Goal: Information Seeking & Learning: Learn about a topic

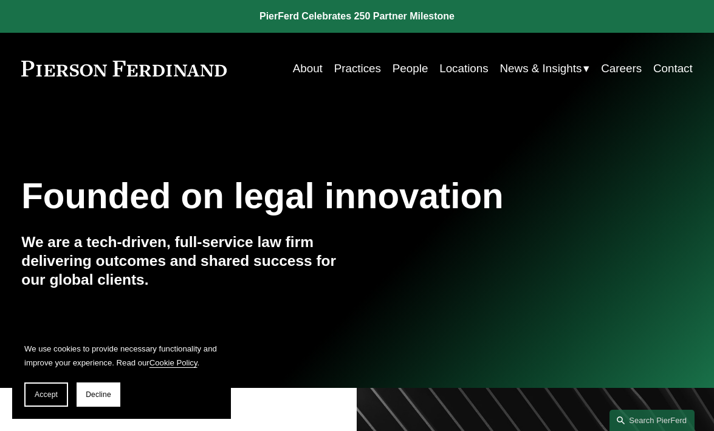
click at [623, 70] on link "Careers" at bounding box center [621, 68] width 41 height 23
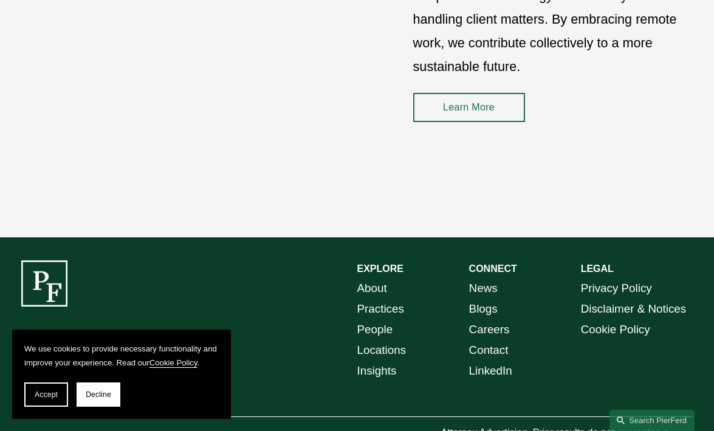
scroll to position [1591, 0]
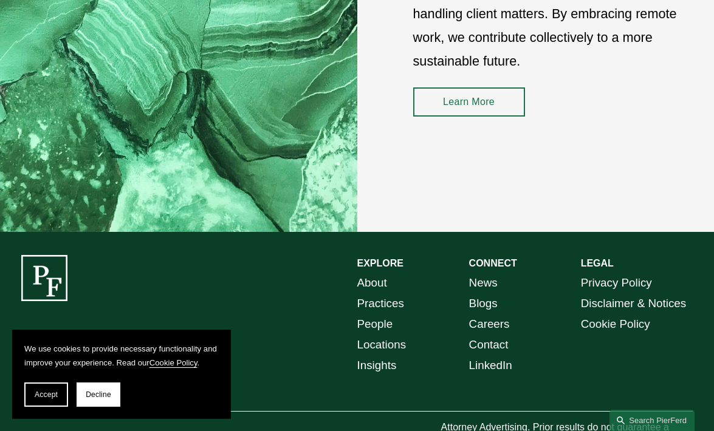
click at [387, 346] on link "Locations" at bounding box center [381, 345] width 49 height 21
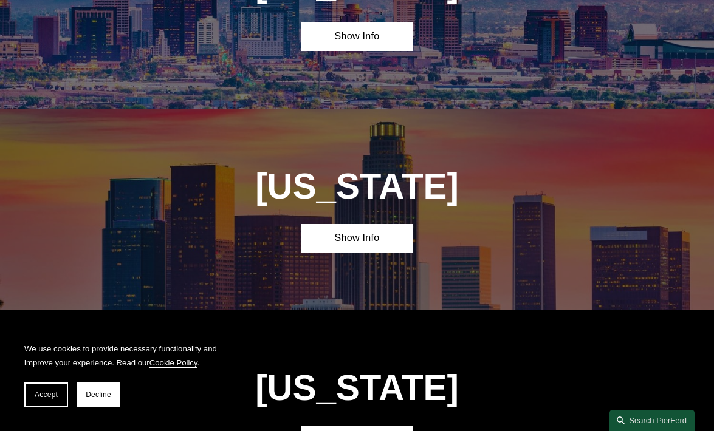
scroll to position [566, 0]
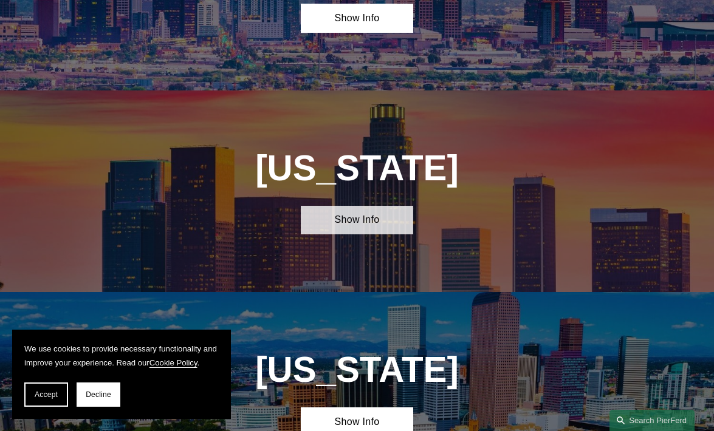
click at [349, 226] on link "Show Info" at bounding box center [357, 220] width 112 height 29
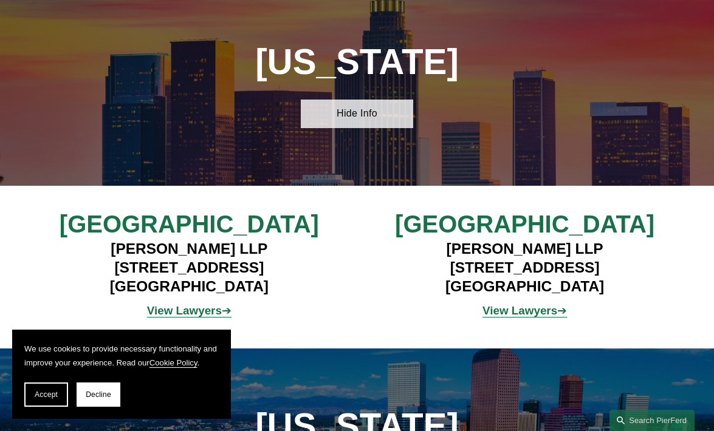
scroll to position [691, 0]
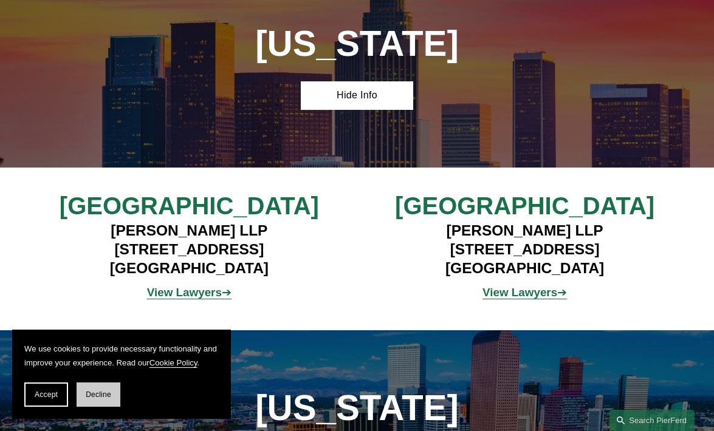
click at [97, 399] on button "Decline" at bounding box center [99, 395] width 44 height 24
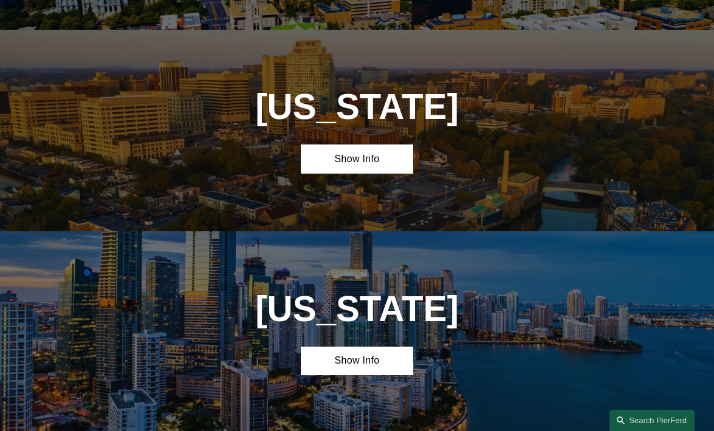
scroll to position [1234, 0]
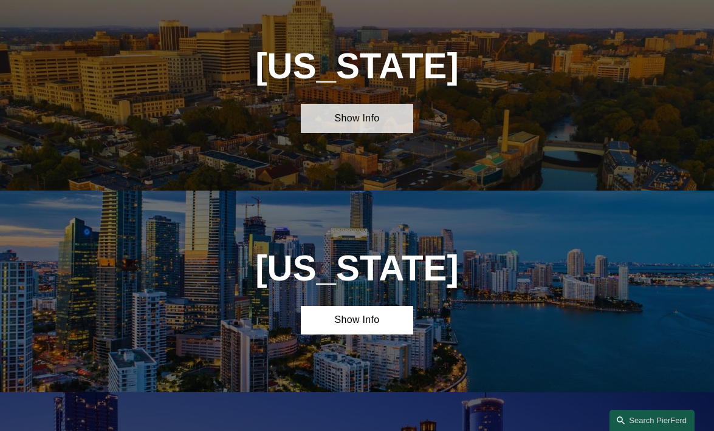
click at [350, 115] on link "Show Info" at bounding box center [357, 118] width 112 height 29
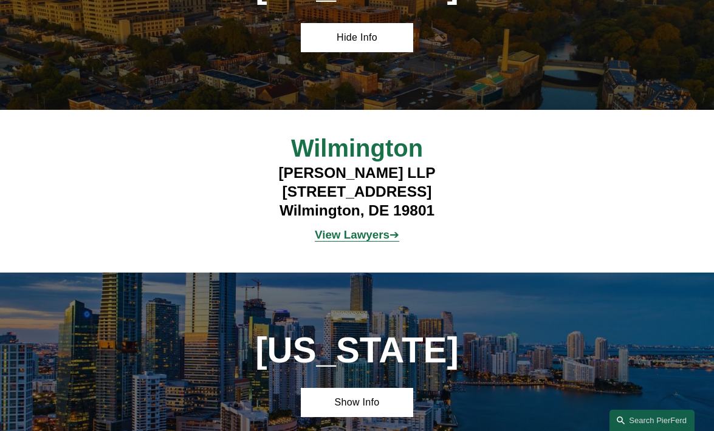
scroll to position [1319, 0]
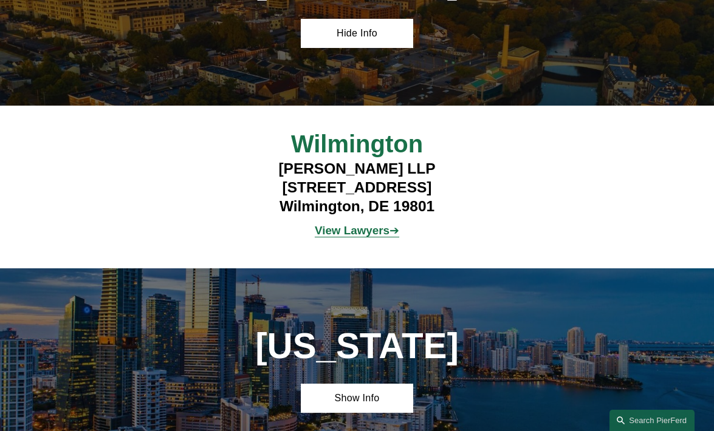
click at [343, 226] on strong "View Lawyers" at bounding box center [352, 230] width 75 height 13
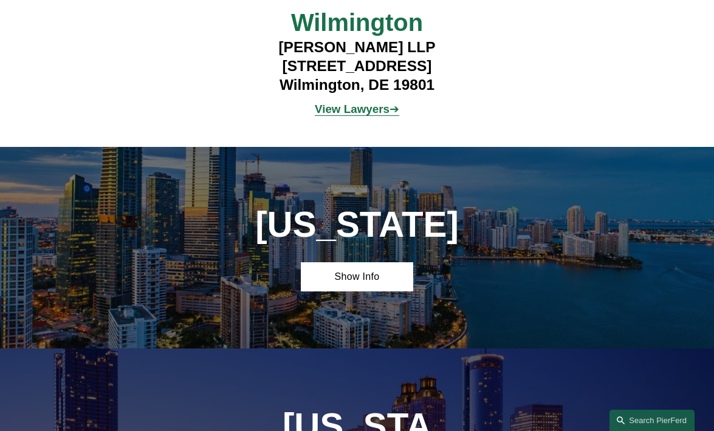
scroll to position [1488, 0]
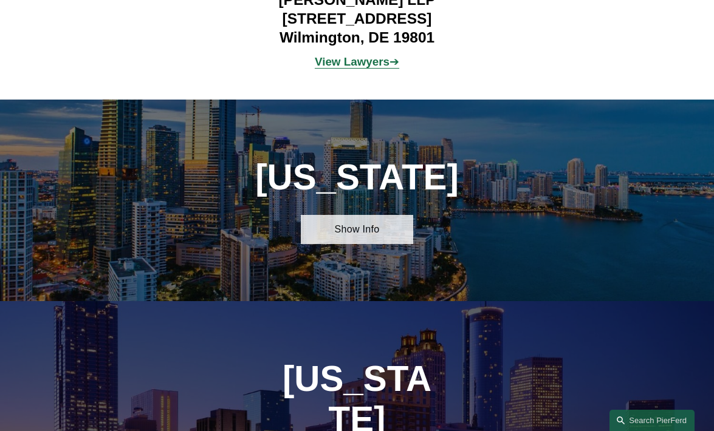
click at [335, 228] on link "Show Info" at bounding box center [357, 229] width 112 height 29
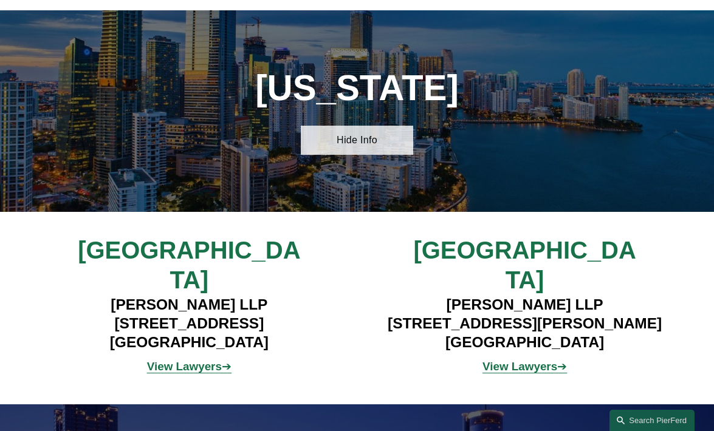
scroll to position [1591, 0]
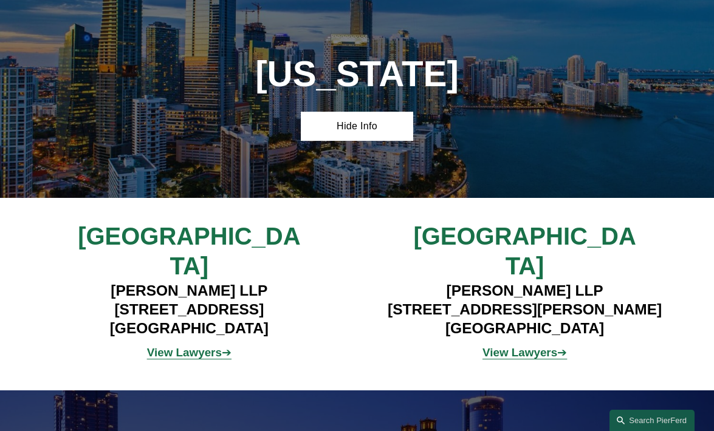
click at [526, 346] on strong "View Lawyers" at bounding box center [519, 352] width 75 height 13
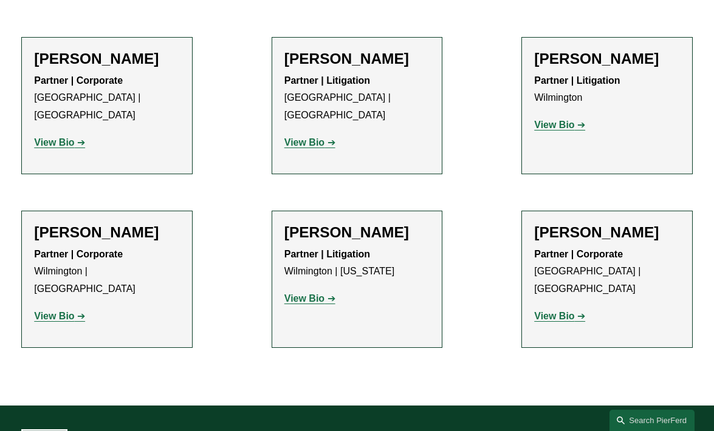
scroll to position [442, 0]
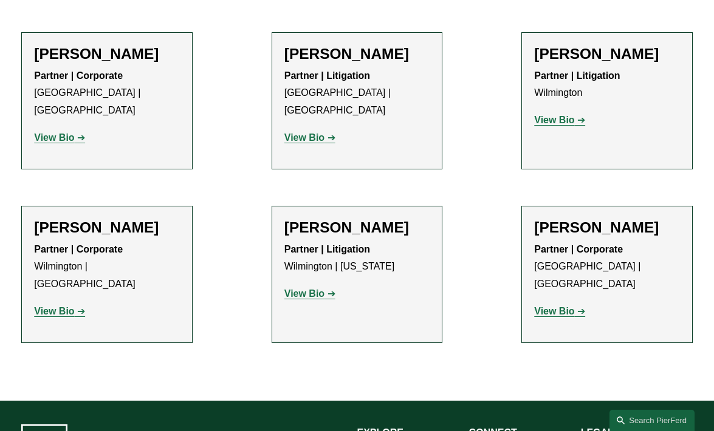
click at [62, 306] on strong "View Bio" at bounding box center [54, 311] width 40 height 10
click at [553, 306] on strong "View Bio" at bounding box center [554, 311] width 40 height 10
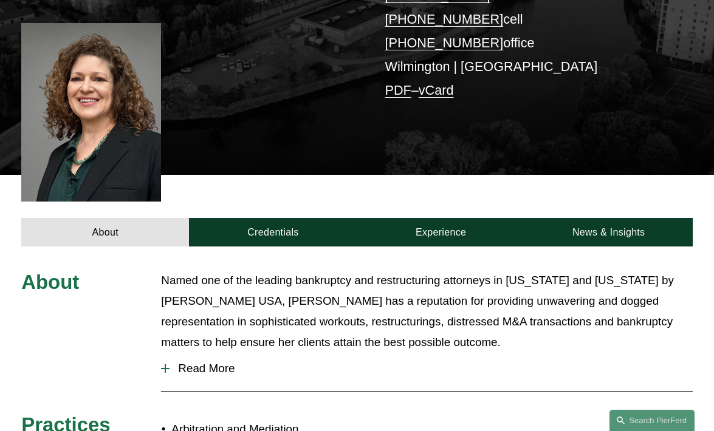
scroll to position [315, 0]
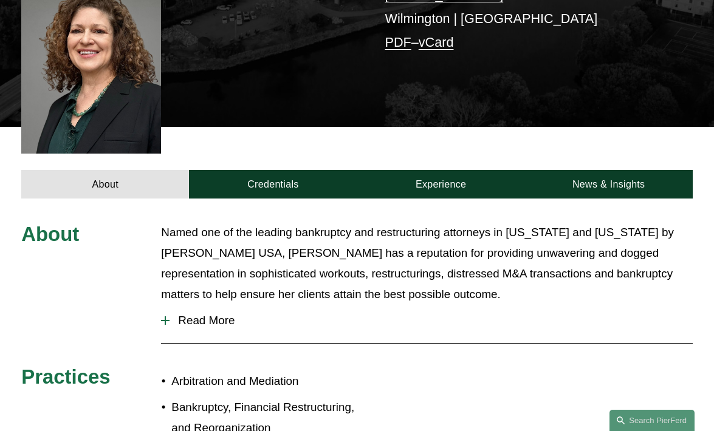
click at [173, 314] on span "Read More" at bounding box center [430, 320] width 522 height 13
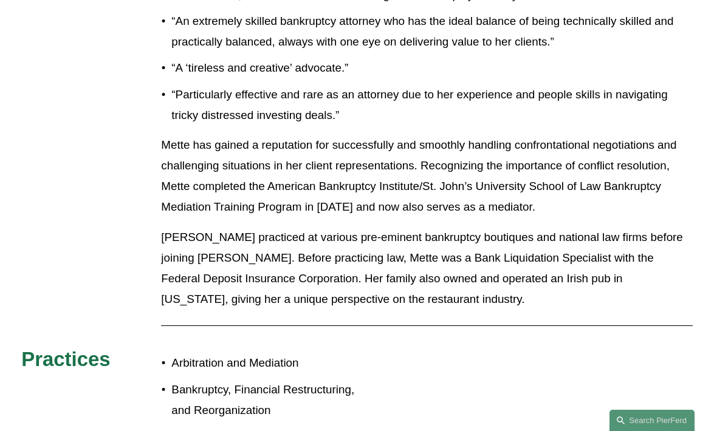
scroll to position [780, 0]
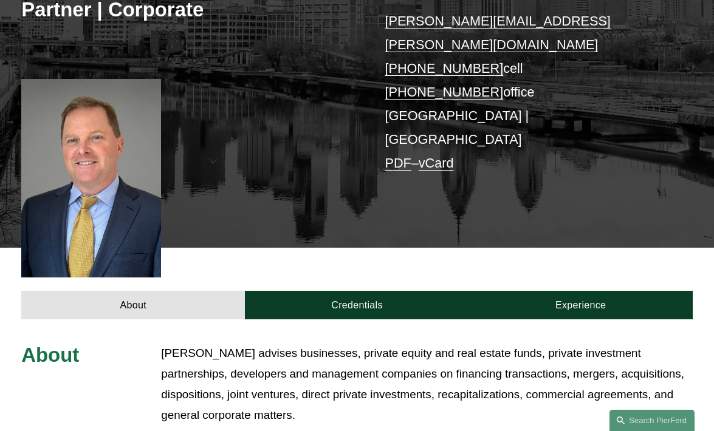
scroll to position [219, 0]
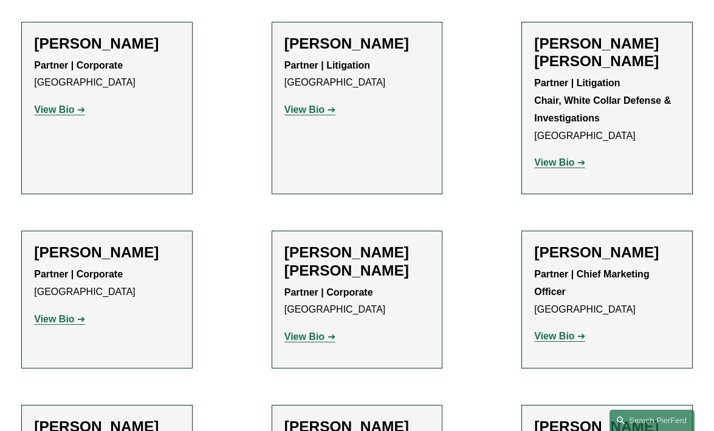
scroll to position [452, 0]
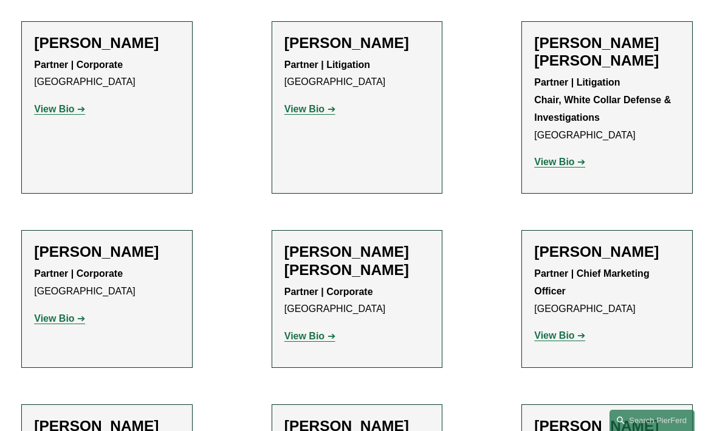
click at [553, 330] on strong "View Bio" at bounding box center [554, 335] width 40 height 10
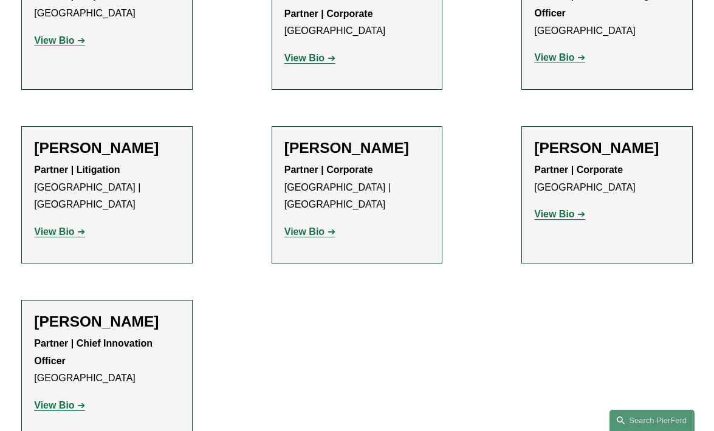
scroll to position [731, 0]
click at [65, 400] on strong "View Bio" at bounding box center [54, 405] width 40 height 10
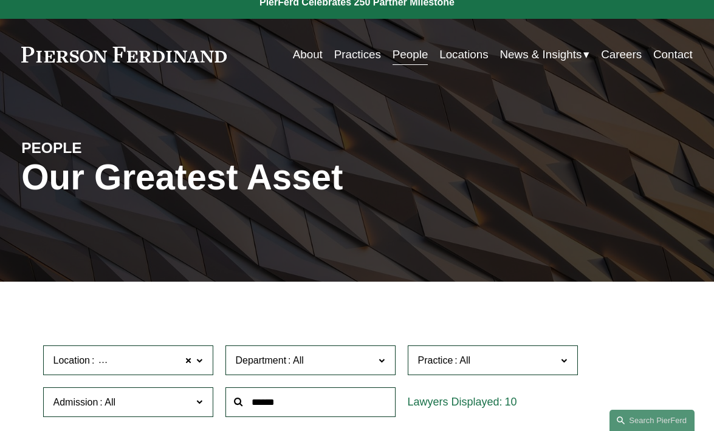
scroll to position [0, 0]
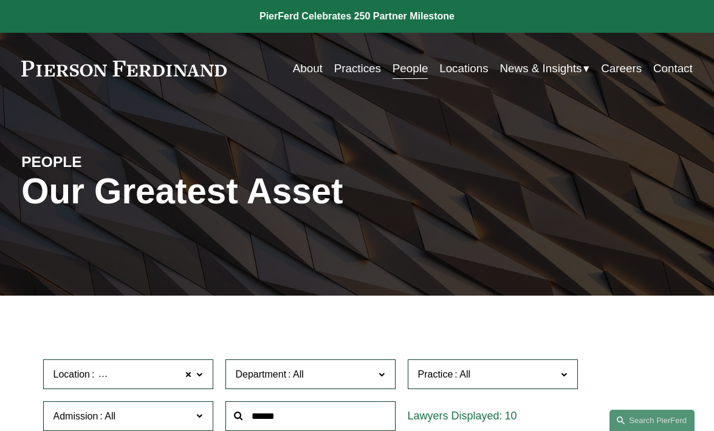
click at [358, 73] on link "Practices" at bounding box center [357, 68] width 47 height 23
click at [412, 70] on link "People" at bounding box center [410, 68] width 36 height 23
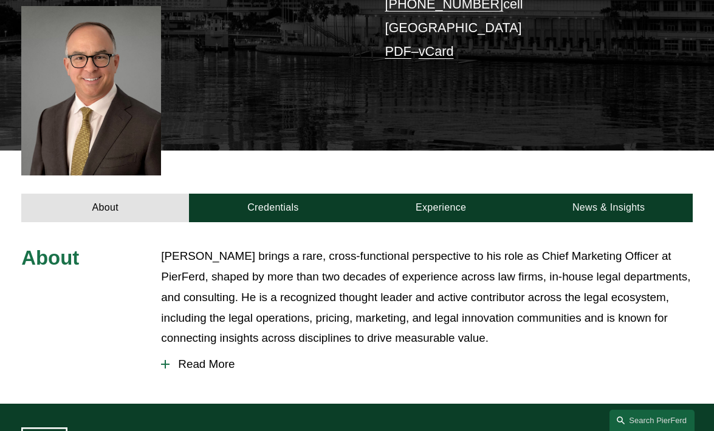
scroll to position [284, 0]
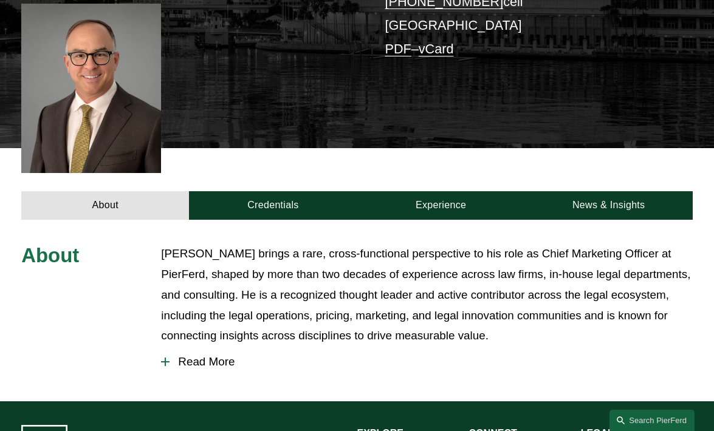
click at [222, 355] on span "Read More" at bounding box center [430, 361] width 522 height 13
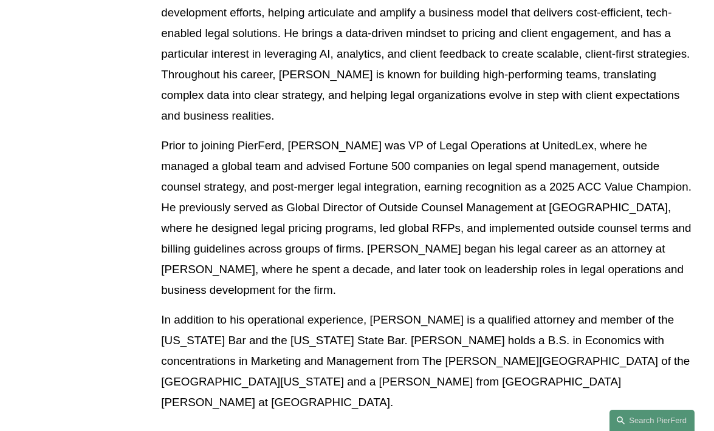
scroll to position [687, 0]
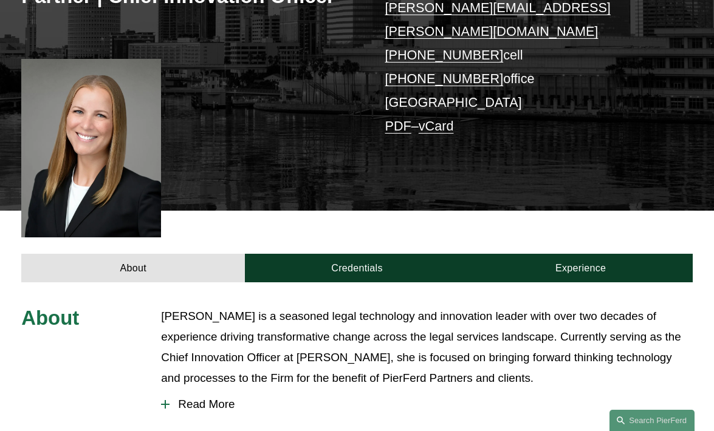
scroll to position [355, 0]
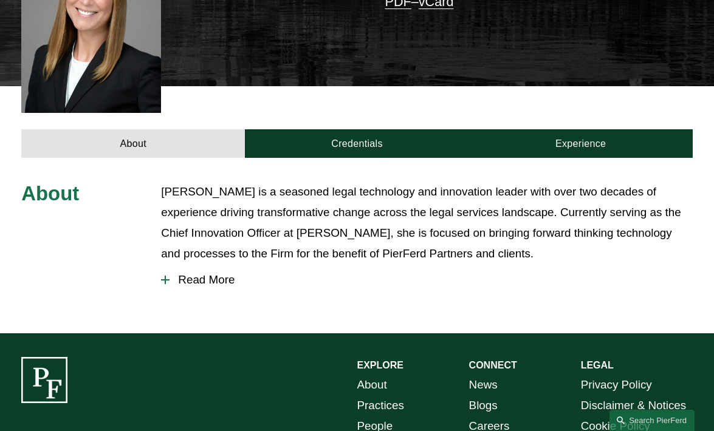
click at [206, 264] on button "Read More" at bounding box center [426, 280] width 531 height 32
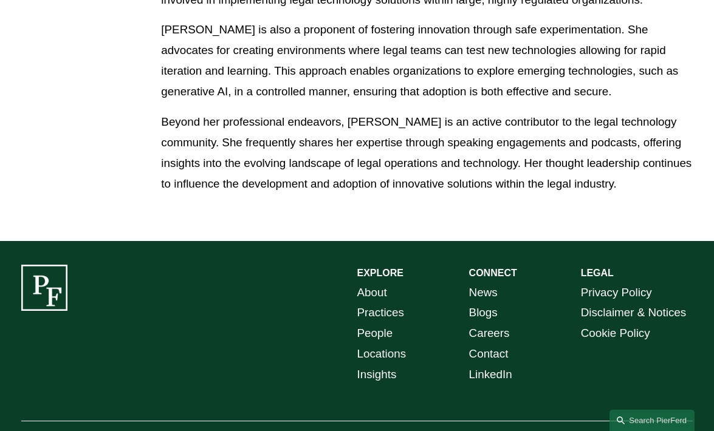
scroll to position [1048, 0]
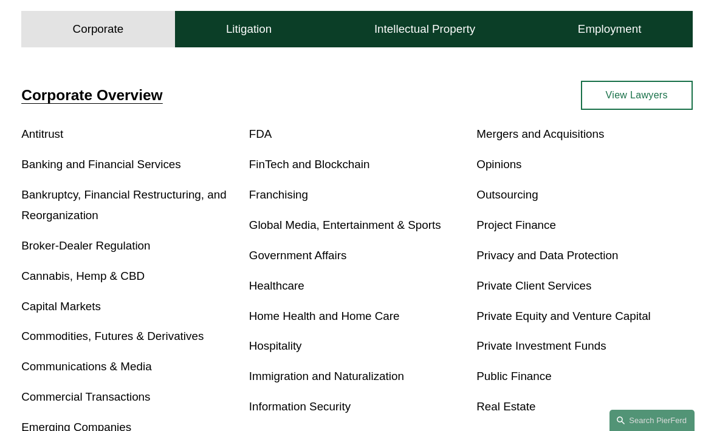
scroll to position [336, 0]
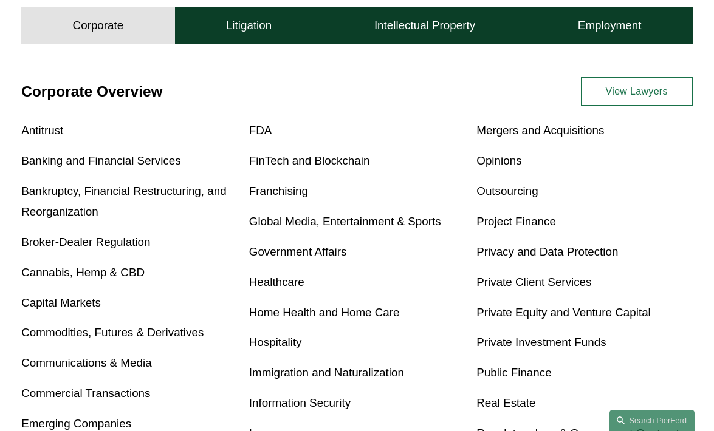
click at [277, 159] on link "FinTech and Blockchain" at bounding box center [309, 160] width 121 height 13
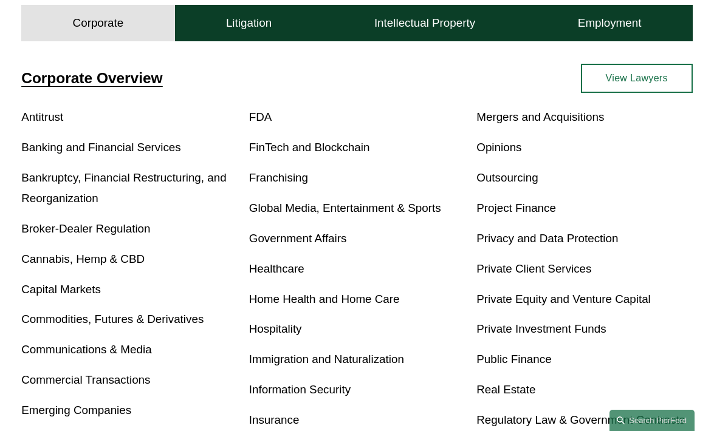
scroll to position [351, 0]
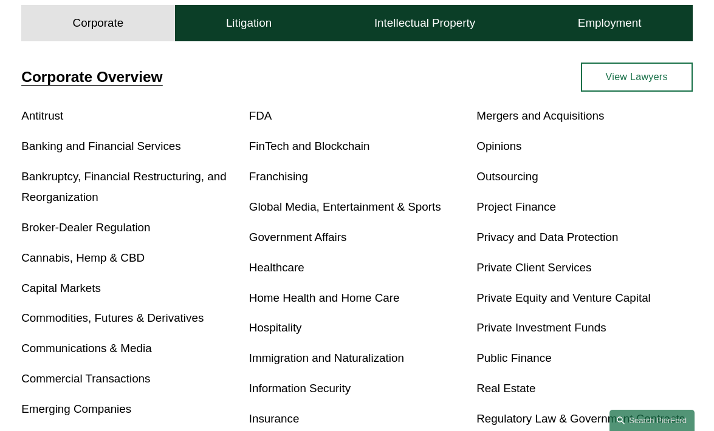
click at [231, 43] on div "Corporate Overview Antitrust Banking and Financial Services Bankruptcy, Financi…" at bounding box center [357, 327] width 714 height 586
click at [231, 29] on h4 "Litigation" at bounding box center [249, 23] width 46 height 15
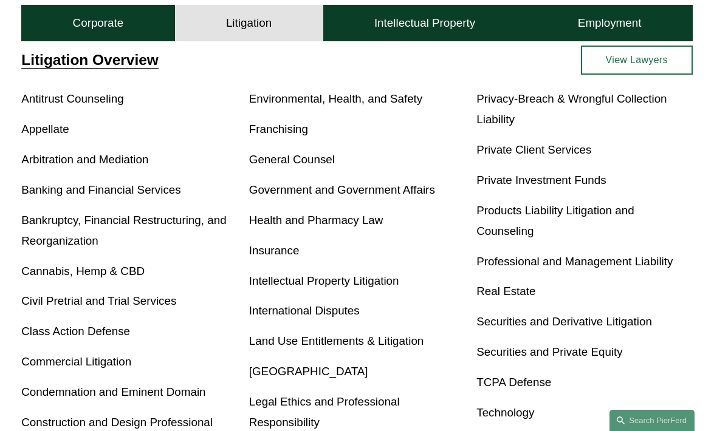
scroll to position [372, 0]
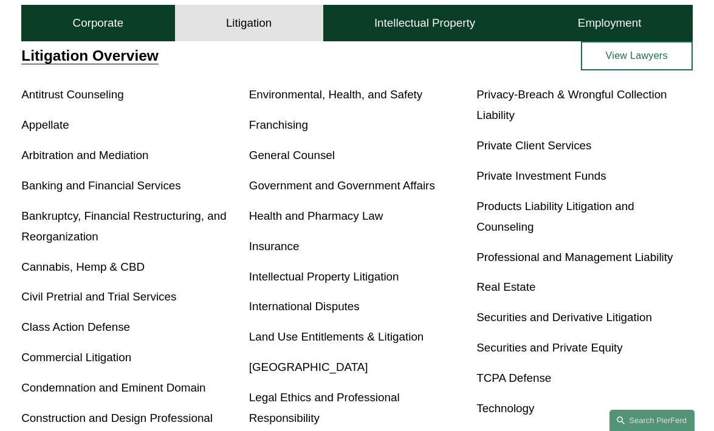
click at [101, 333] on link "Class Action Defense" at bounding box center [75, 327] width 109 height 13
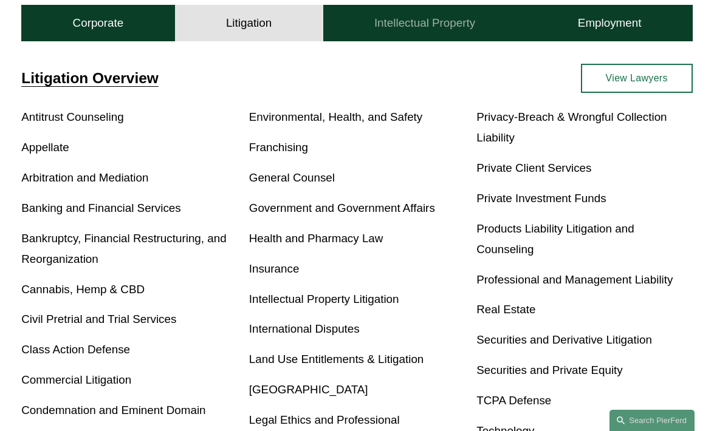
click at [421, 40] on button "Intellectual Property" at bounding box center [424, 23] width 203 height 36
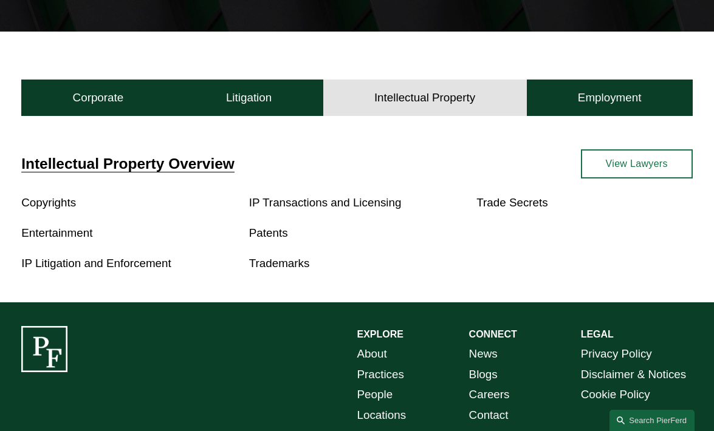
scroll to position [248, 0]
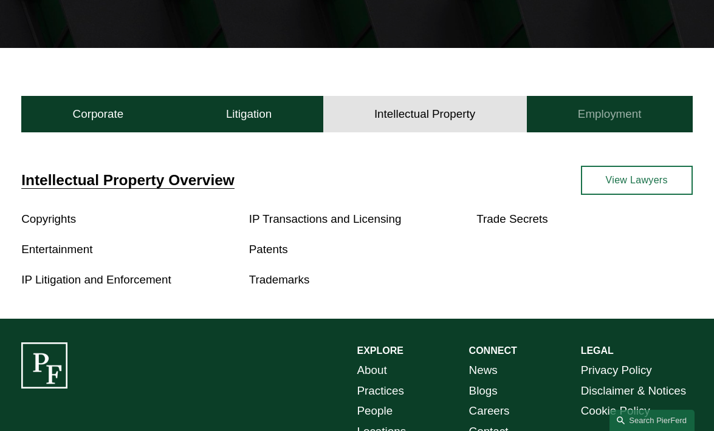
click at [626, 112] on h4 "Employment" at bounding box center [610, 114] width 64 height 15
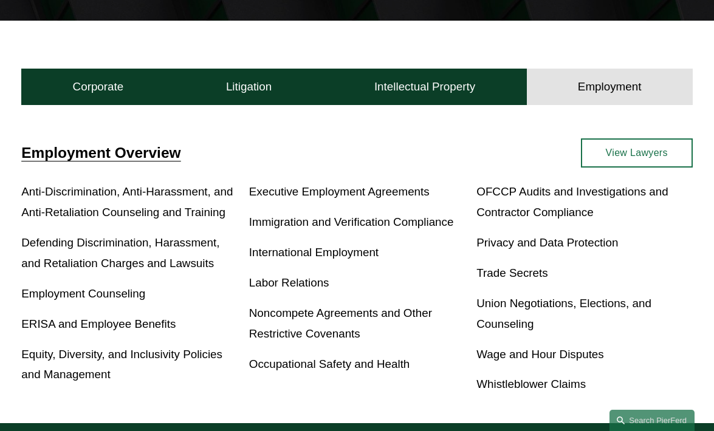
scroll to position [288, 0]
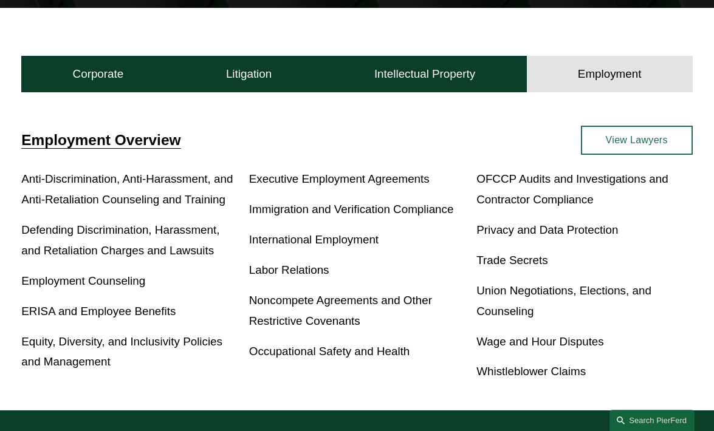
click at [143, 314] on link "ERISA and Employee Benefits" at bounding box center [98, 311] width 154 height 13
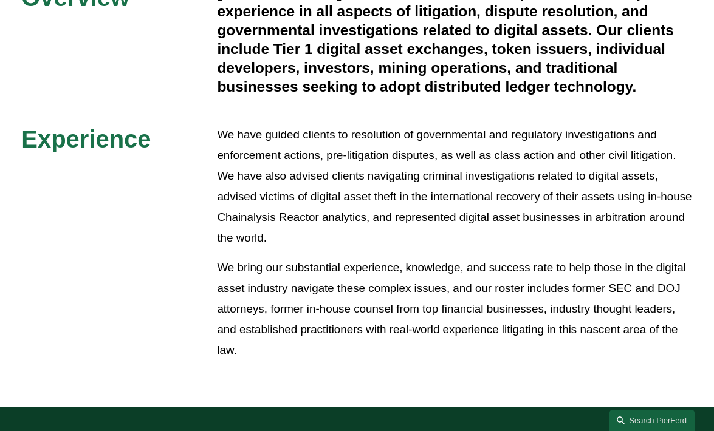
scroll to position [279, 0]
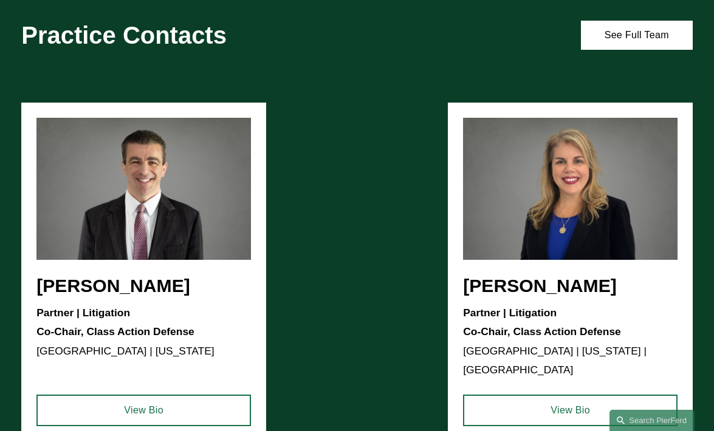
scroll to position [848, 0]
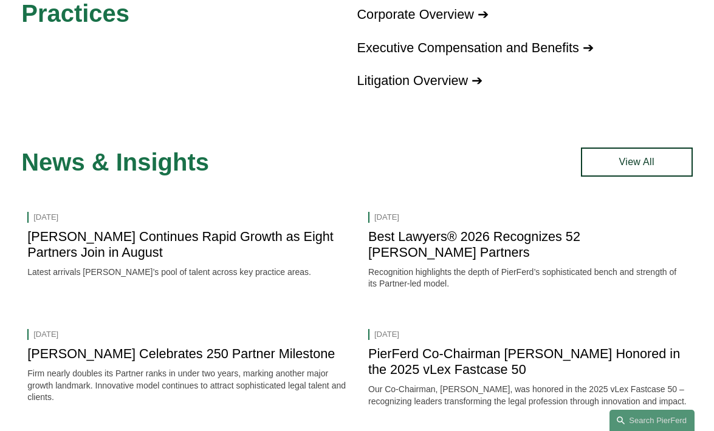
scroll to position [926, 0]
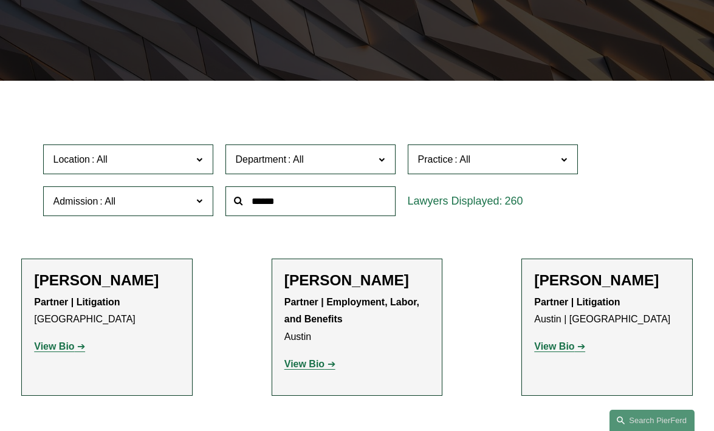
scroll to position [275, 0]
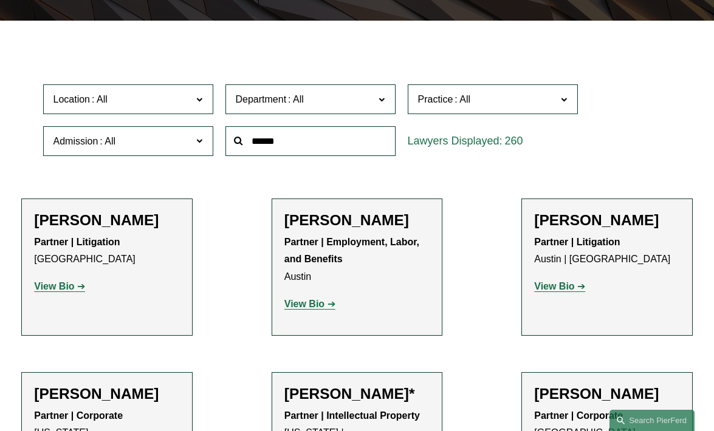
click at [166, 138] on span "Admission" at bounding box center [122, 141] width 139 height 16
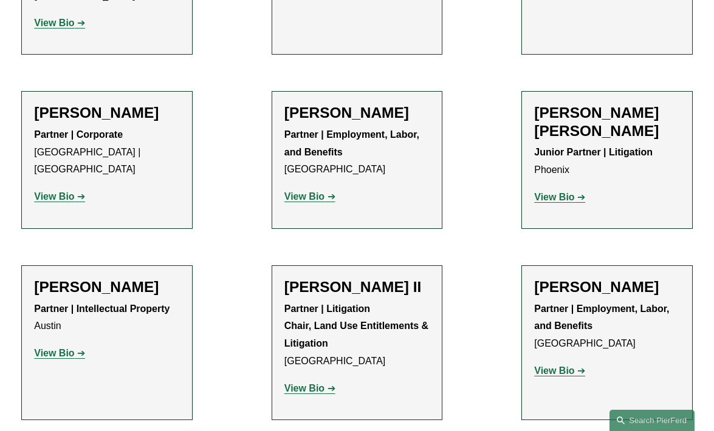
scroll to position [1138, 0]
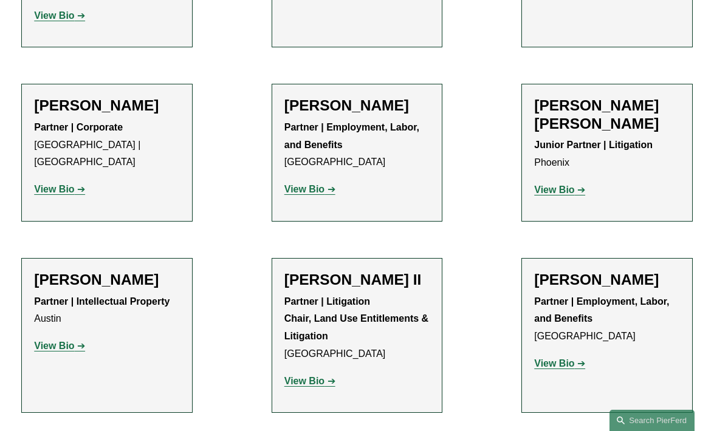
click at [558, 185] on strong "View Bio" at bounding box center [554, 190] width 40 height 10
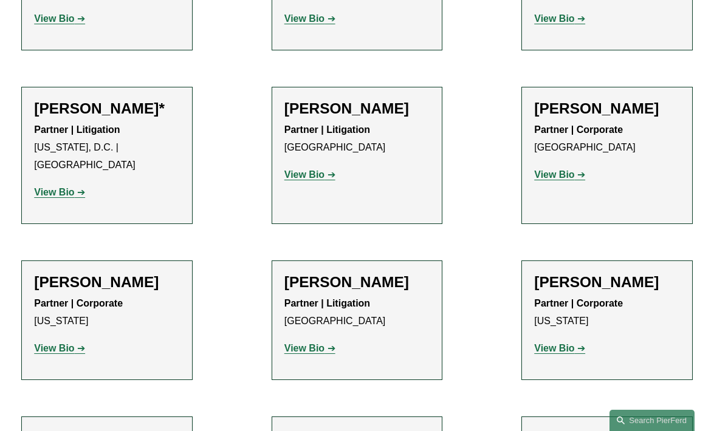
scroll to position [11097, 0]
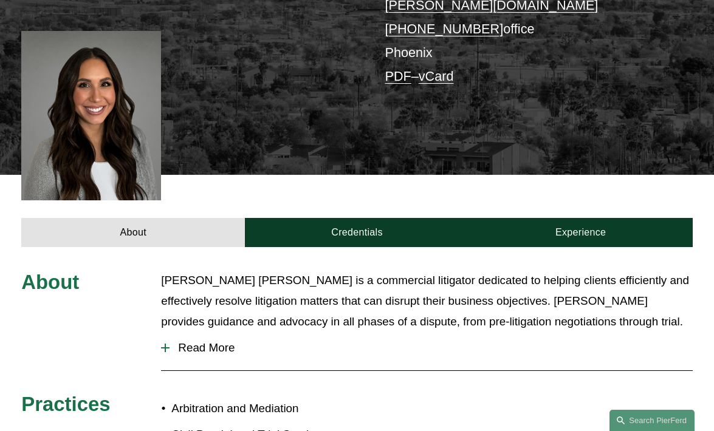
scroll to position [301, 0]
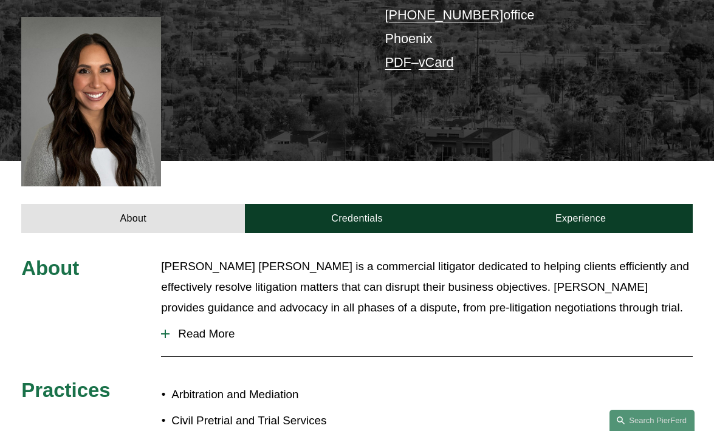
click at [211, 318] on button "Read More" at bounding box center [426, 334] width 531 height 32
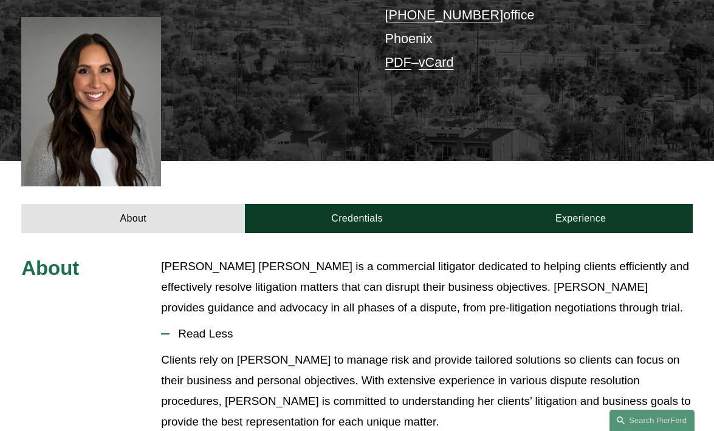
click at [211, 327] on span "Read Less" at bounding box center [430, 333] width 522 height 13
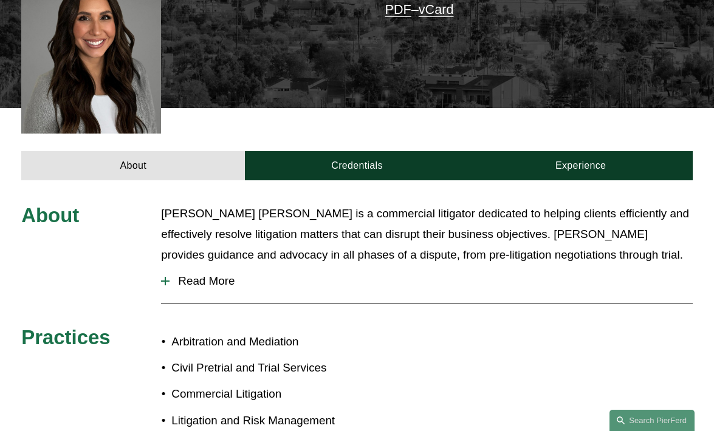
scroll to position [344, 0]
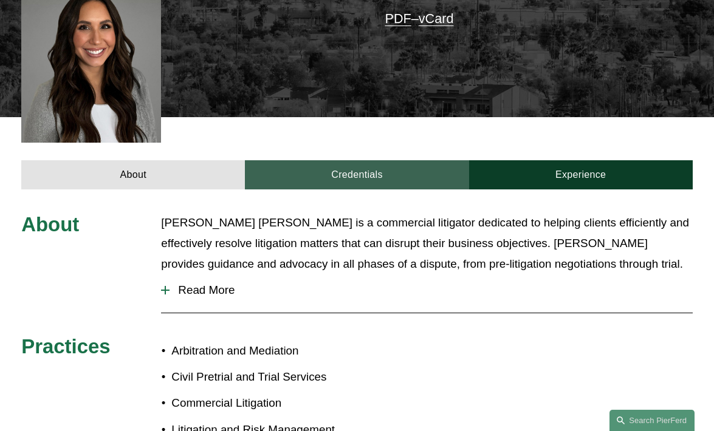
click at [359, 160] on link "Credentials" at bounding box center [356, 174] width 223 height 29
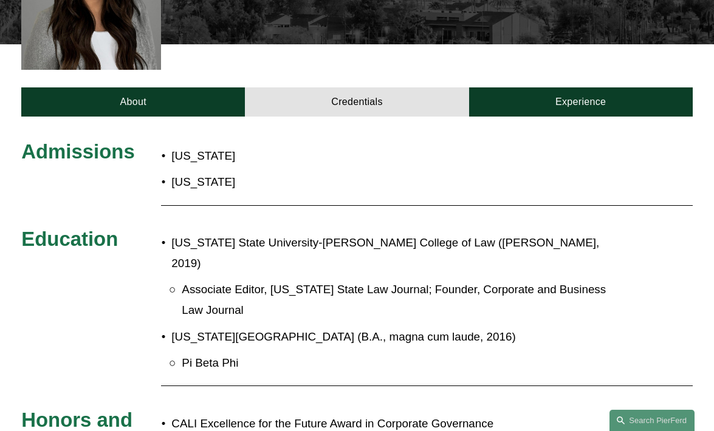
scroll to position [395, 0]
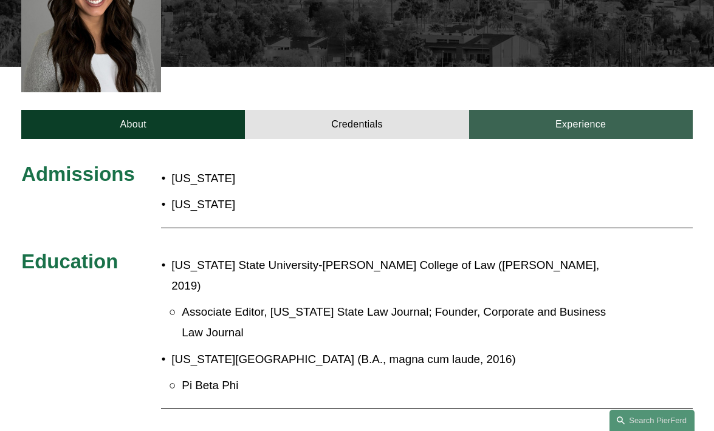
click at [541, 110] on link "Experience" at bounding box center [580, 124] width 223 height 29
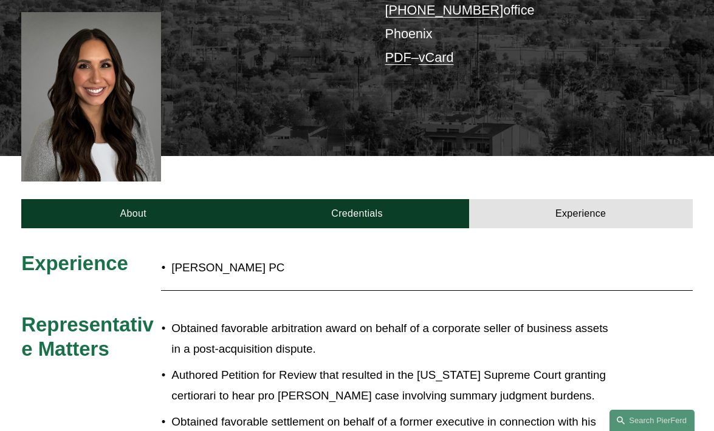
scroll to position [265, 0]
